Goal: Task Accomplishment & Management: Use online tool/utility

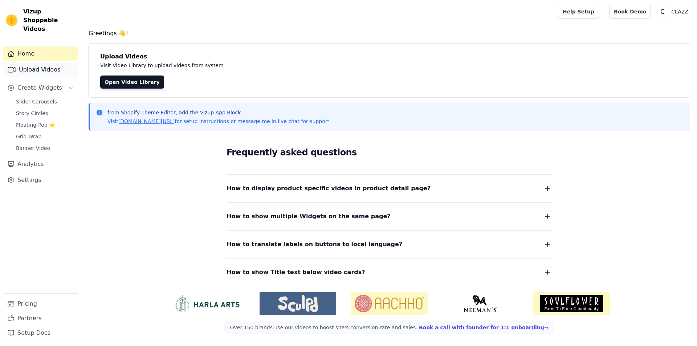
click at [52, 64] on link "Upload Videos" at bounding box center [40, 69] width 75 height 15
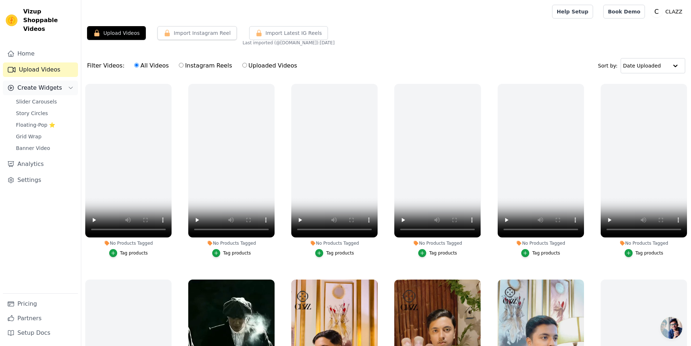
click at [53, 83] on span "Create Widgets" at bounding box center [39, 87] width 45 height 9
click at [52, 83] on span "Create Widgets" at bounding box center [39, 87] width 45 height 9
click at [61, 82] on button "Create Widgets" at bounding box center [40, 88] width 75 height 15
click at [48, 98] on span "Slider Carousels" at bounding box center [36, 101] width 41 height 7
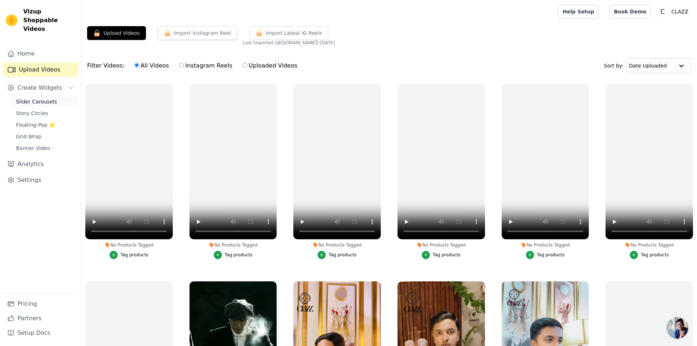
click at [48, 98] on span "Slider Carousels" at bounding box center [36, 101] width 41 height 7
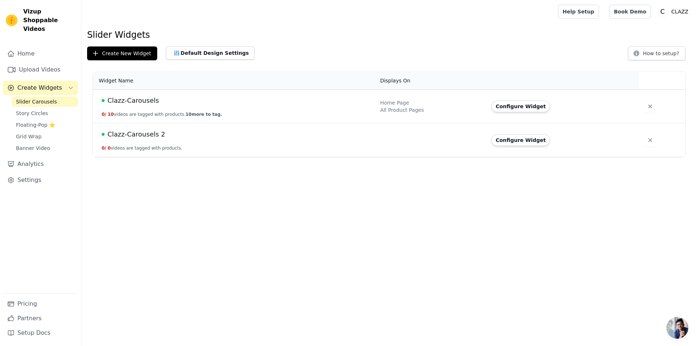
click at [231, 113] on td "Clazz-Carousels 0 / 10 videos are tagged with products. 10 more to tag." at bounding box center [234, 107] width 283 height 34
click at [252, 106] on td "Clazz-Carousels 0 / 10 videos are tagged with products. 10 more to tag." at bounding box center [234, 107] width 283 height 34
drag, startPoint x: 253, startPoint y: 106, endPoint x: 268, endPoint y: 114, distance: 16.7
click at [268, 114] on td "Clazz-Carousels 0 / 10 videos are tagged with products. 10 more to tag." at bounding box center [234, 107] width 283 height 34
drag, startPoint x: 514, startPoint y: 111, endPoint x: 529, endPoint y: 127, distance: 22.1
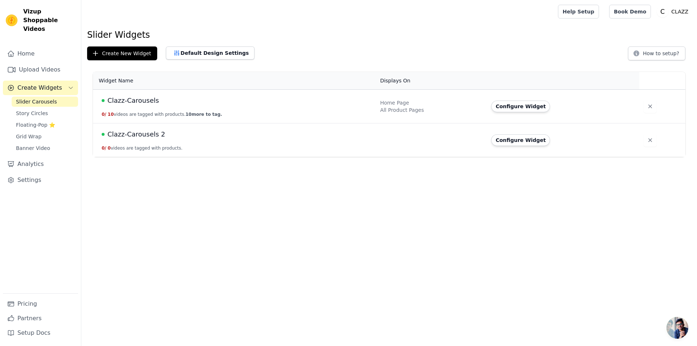
click at [515, 113] on td "Configure Widget" at bounding box center [563, 107] width 152 height 34
click at [529, 109] on button "Configure Widget" at bounding box center [520, 107] width 59 height 12
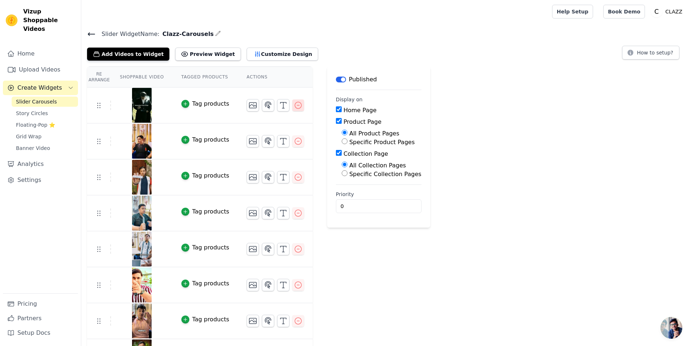
click at [294, 103] on icon "button" at bounding box center [298, 105] width 9 height 9
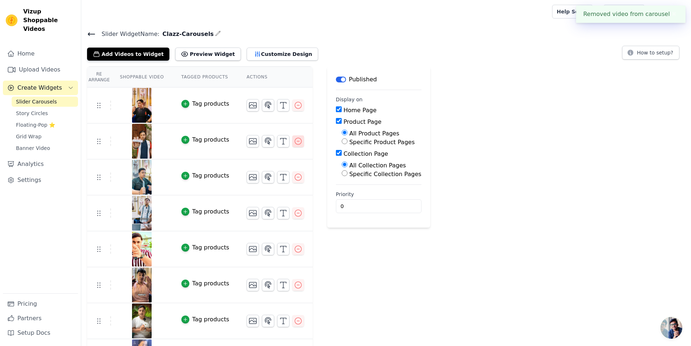
click at [294, 143] on icon "button" at bounding box center [298, 141] width 9 height 9
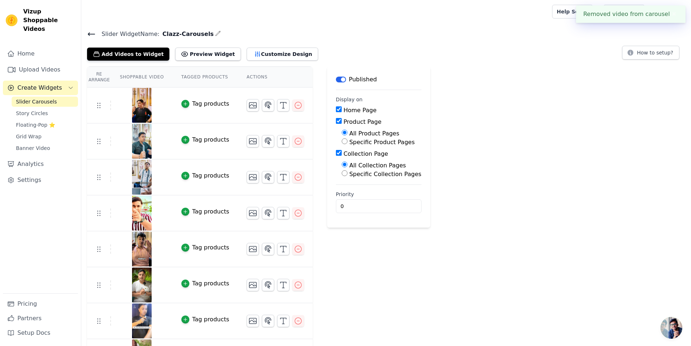
click at [294, 143] on icon "button" at bounding box center [298, 141] width 9 height 9
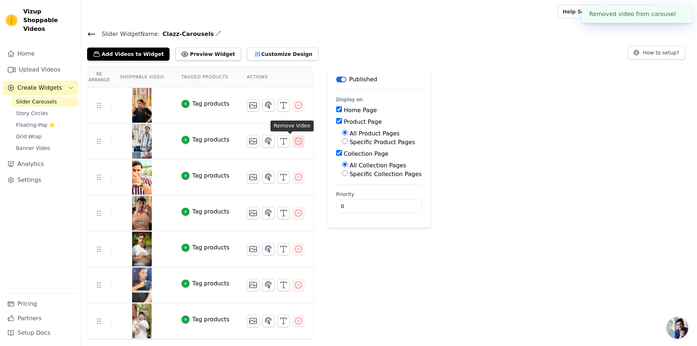
click at [294, 143] on icon "button" at bounding box center [298, 141] width 9 height 9
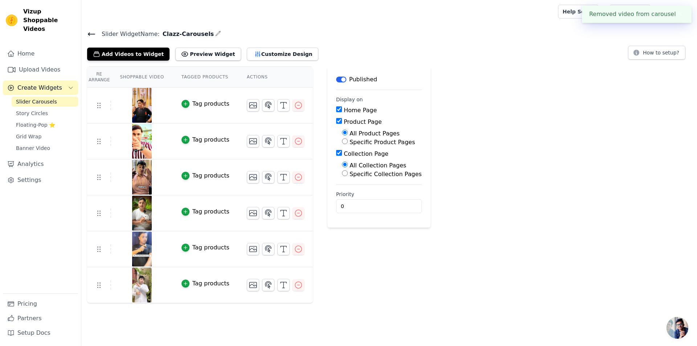
click at [294, 143] on icon "button" at bounding box center [298, 141] width 9 height 9
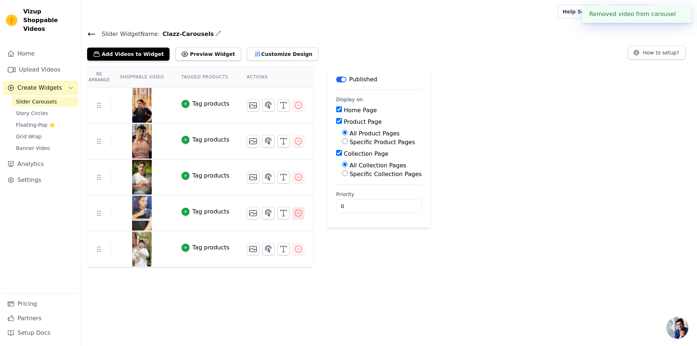
click at [295, 210] on icon "button" at bounding box center [298, 213] width 7 height 7
click at [83, 36] on div "Slider Widget Name: Clazz-Carousels Add Videos to Widget Preview Widget Customi…" at bounding box center [389, 45] width 616 height 32
click at [86, 36] on div "Slider Widget Name: Clazz-Carousels Add Videos to Widget Preview Widget Customi…" at bounding box center [389, 45] width 616 height 32
click at [89, 36] on icon at bounding box center [91, 34] width 9 height 9
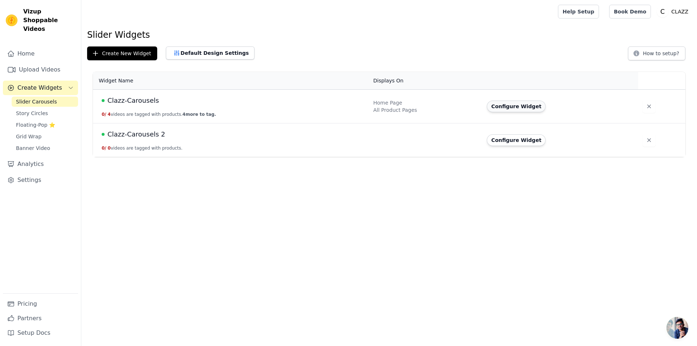
click at [530, 108] on button "Configure Widget" at bounding box center [516, 107] width 59 height 12
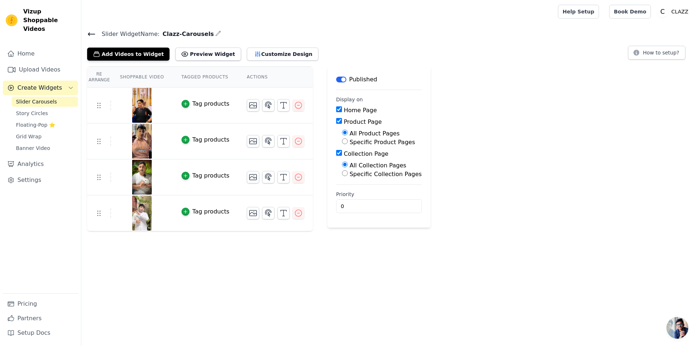
click at [246, 73] on th "Actions" at bounding box center [275, 77] width 75 height 21
click at [127, 54] on button "Add Videos to Widget" at bounding box center [128, 54] width 82 height 13
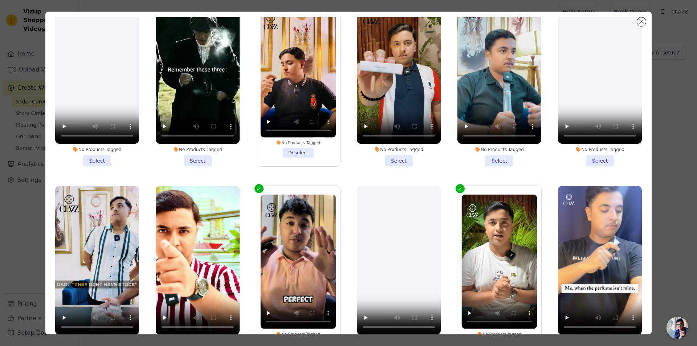
scroll to position [63, 0]
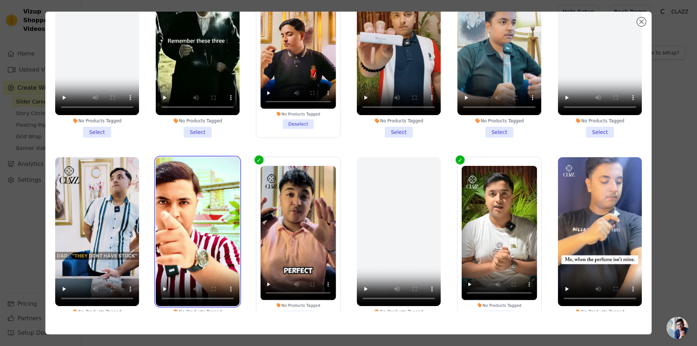
click at [184, 180] on video at bounding box center [198, 231] width 84 height 149
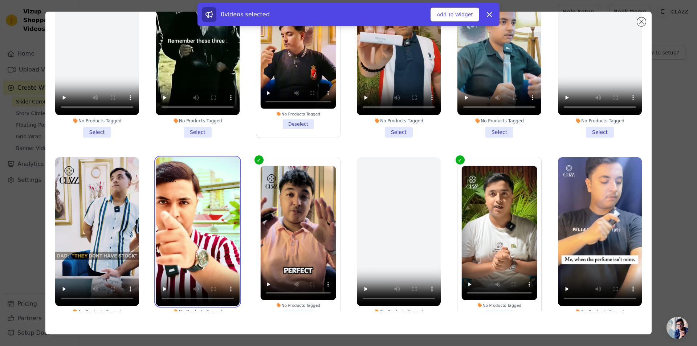
click at [184, 180] on video at bounding box center [198, 231] width 84 height 149
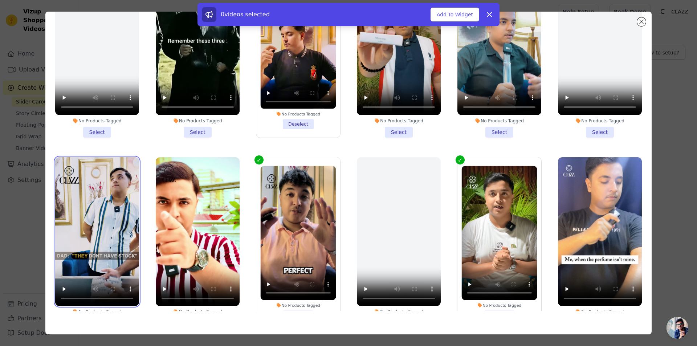
click at [88, 180] on video at bounding box center [97, 231] width 84 height 149
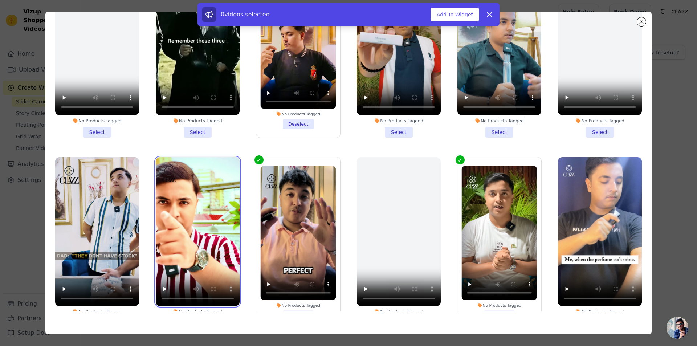
click at [173, 187] on video at bounding box center [198, 231] width 84 height 149
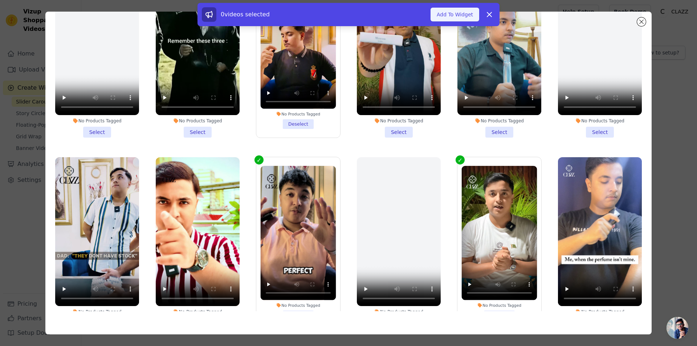
click at [453, 16] on button "Add To Widget" at bounding box center [454, 15] width 49 height 14
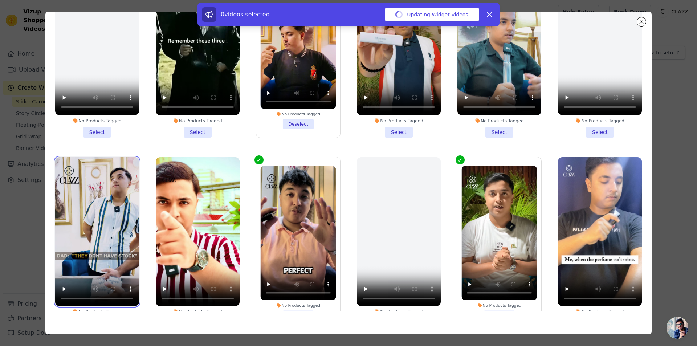
click at [105, 208] on div "Slider Widget Name: Clazz-Carousels Filter Videos: All Videos Instagram Reels U…" at bounding box center [389, 130] width 616 height 202
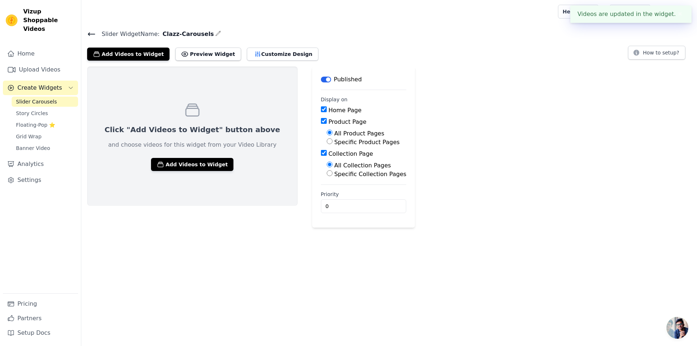
click at [92, 33] on icon at bounding box center [91, 34] width 7 height 3
